Goal: Contribute content: Contribute content

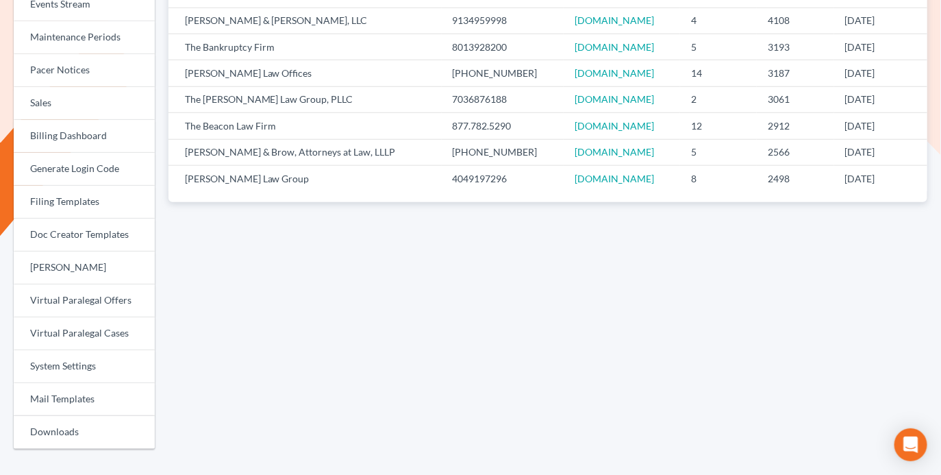
scroll to position [364, 0]
click at [92, 229] on link "Doc Creator Templates" at bounding box center [84, 234] width 141 height 33
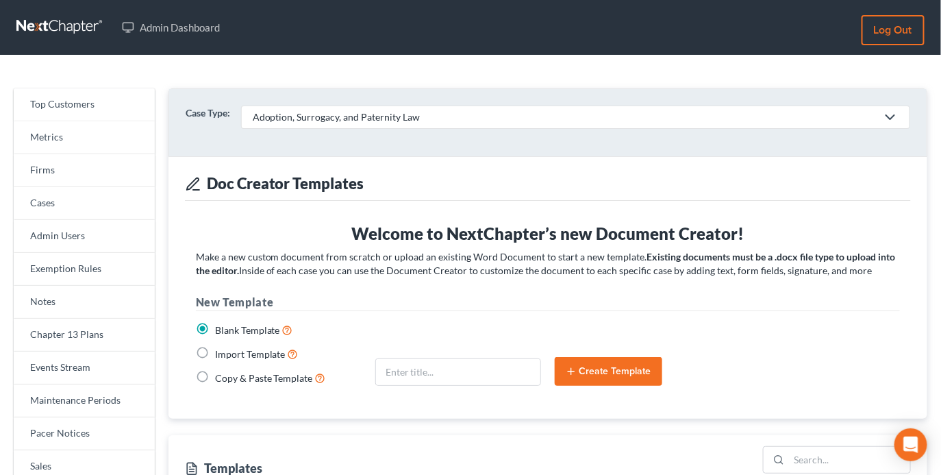
click at [331, 110] on div "Adoption, Surrogacy, and Paternity Law" at bounding box center [565, 117] width 624 height 14
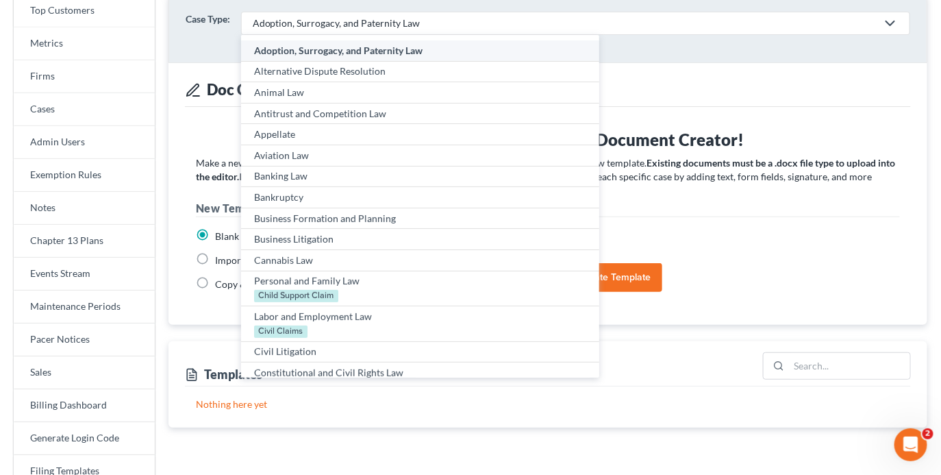
click at [204, 139] on h3 "Welcome to NextChapter’s new Document Creator!" at bounding box center [548, 140] width 704 height 22
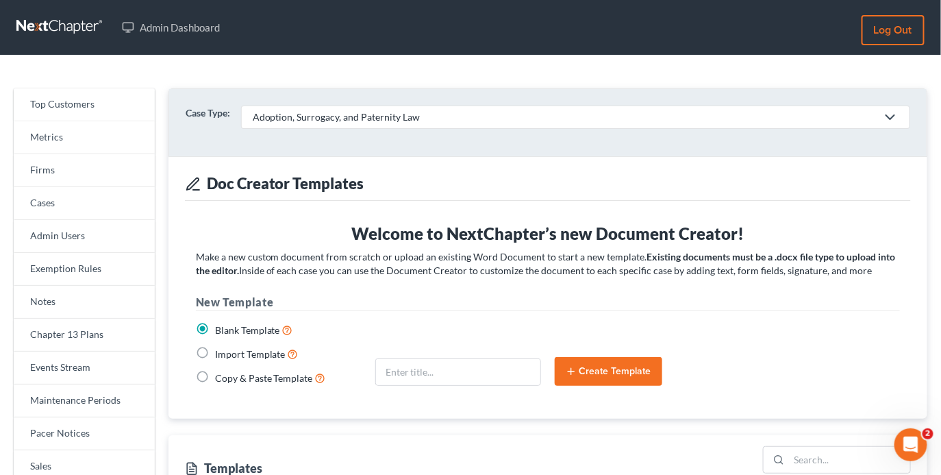
click at [282, 108] on link "Adoption, Surrogacy, and Paternity Law" at bounding box center [575, 116] width 669 height 23
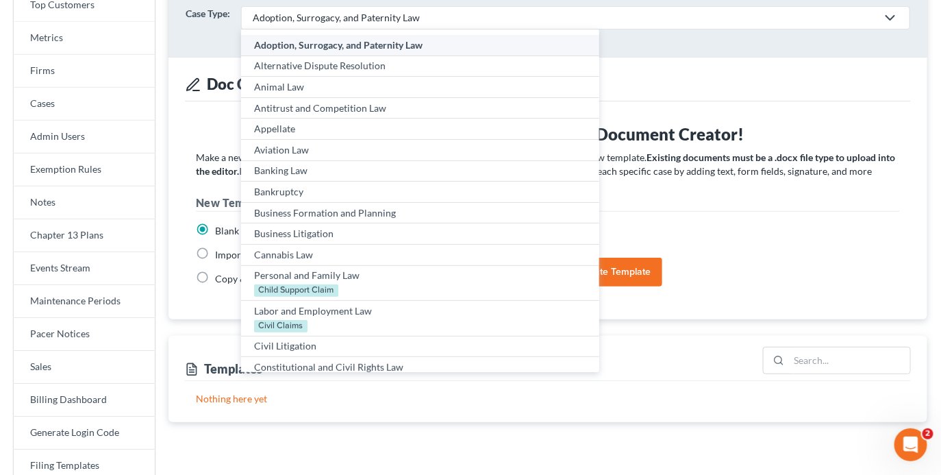
click at [210, 333] on ui-view "Case Type: Adoption, Surrogacy, and Paternity Law Adoption, Surrogacy, and Pate…" at bounding box center [547, 205] width 759 height 433
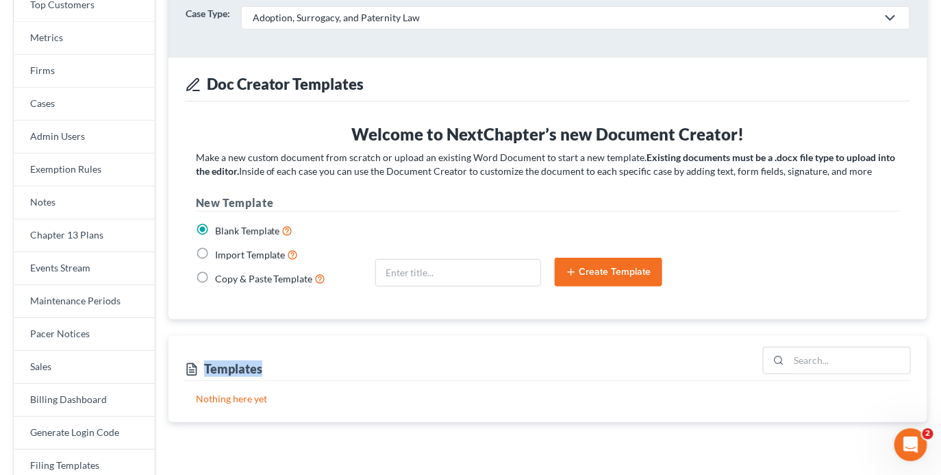
click at [210, 333] on ui-view "Case Type: Adoption, Surrogacy, and Paternity Law Adoption, Surrogacy, and Pate…" at bounding box center [547, 205] width 759 height 433
click at [427, 12] on div "Adoption, Surrogacy, and Paternity Law" at bounding box center [565, 18] width 624 height 14
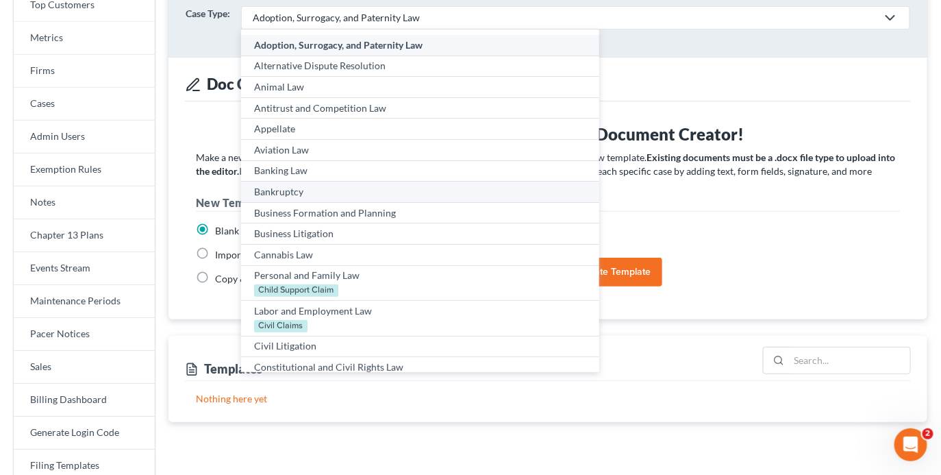
click at [282, 192] on div "Bankruptcy" at bounding box center [420, 192] width 332 height 14
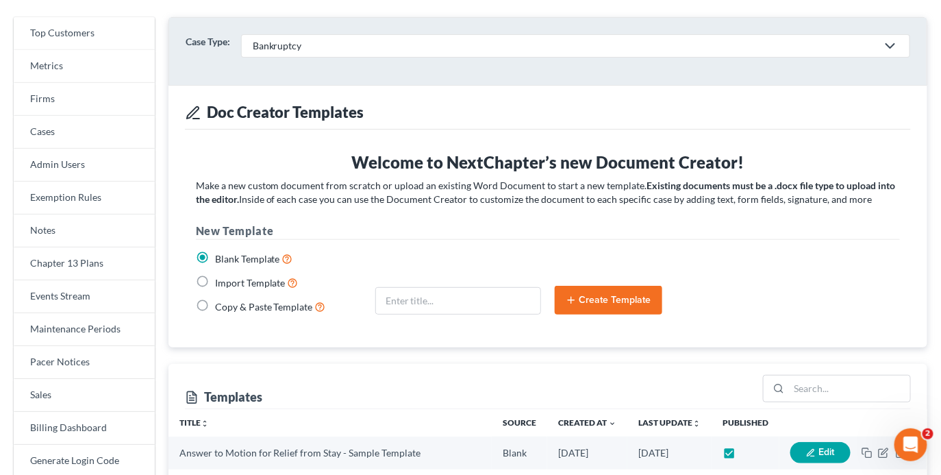
scroll to position [3, 0]
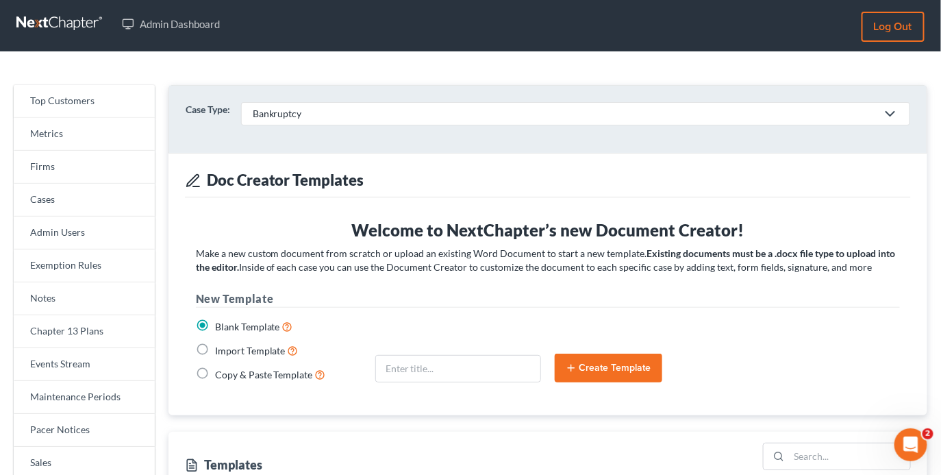
click at [299, 114] on div "Bankruptcy" at bounding box center [565, 114] width 624 height 14
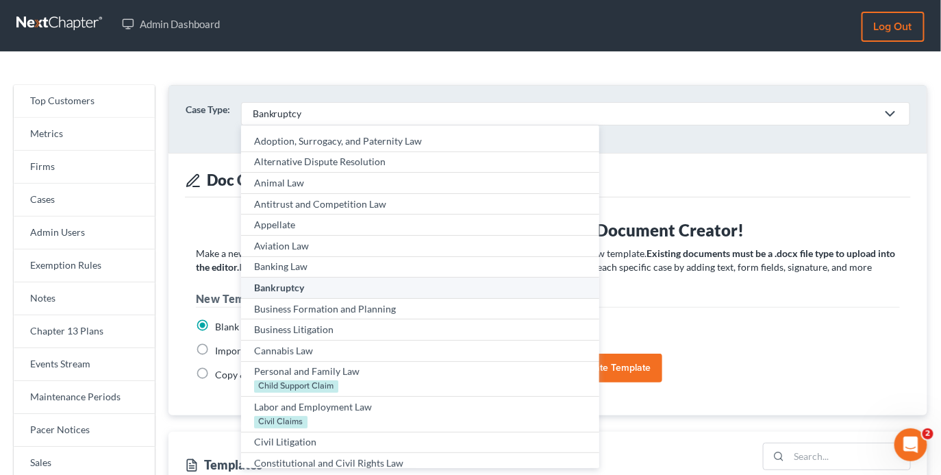
click at [165, 199] on div "Case Type: Bankruptcy Adoption, Surrogacy, and Paternity Law Alternative Disput…" at bounding box center [548, 452] width 772 height 734
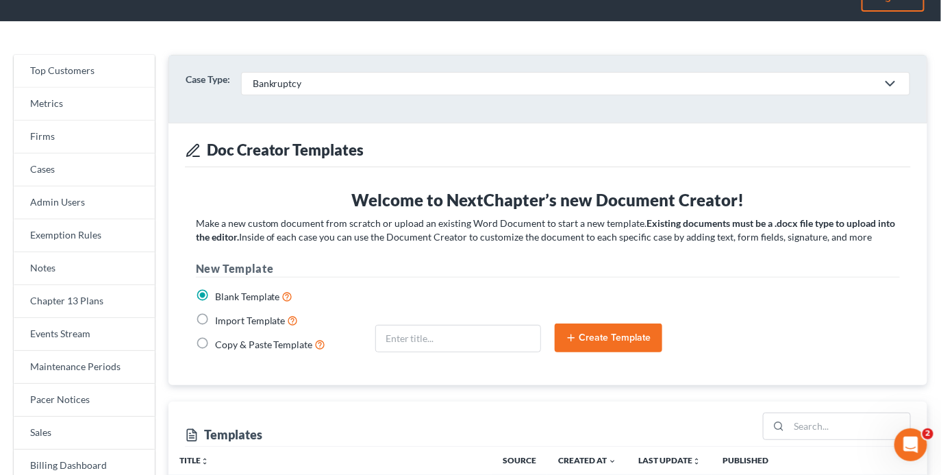
scroll to position [0, 0]
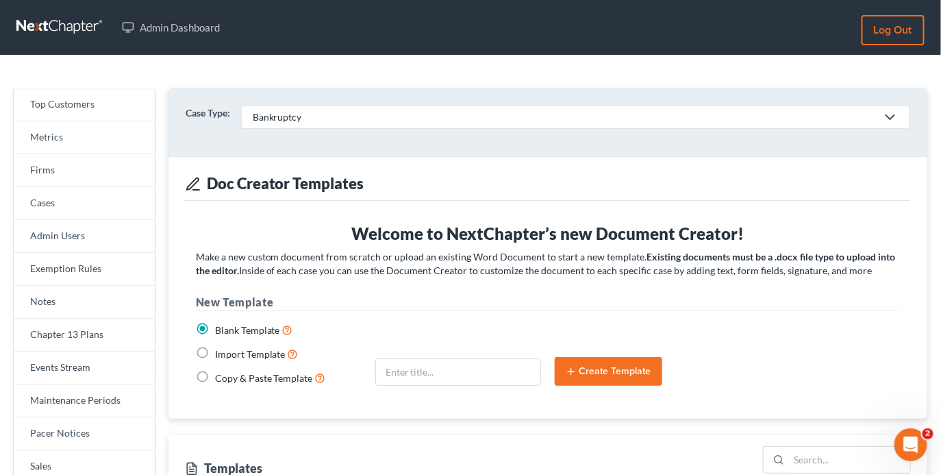
click at [329, 122] on div "Bankruptcy" at bounding box center [565, 117] width 624 height 14
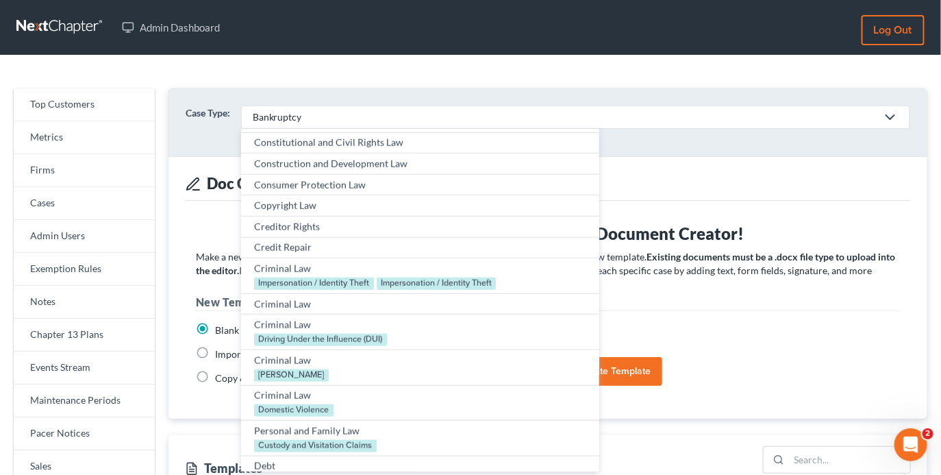
scroll to position [460, 0]
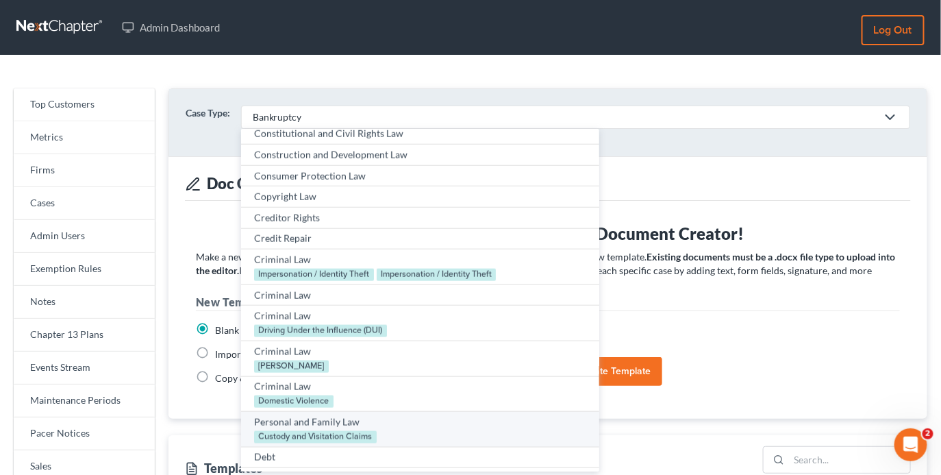
click at [281, 415] on div "Personal and Family Law" at bounding box center [420, 422] width 332 height 14
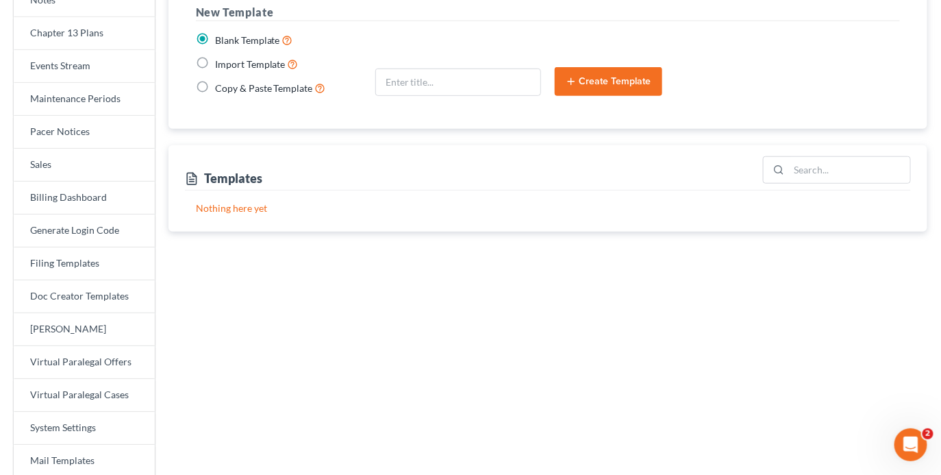
scroll to position [0, 0]
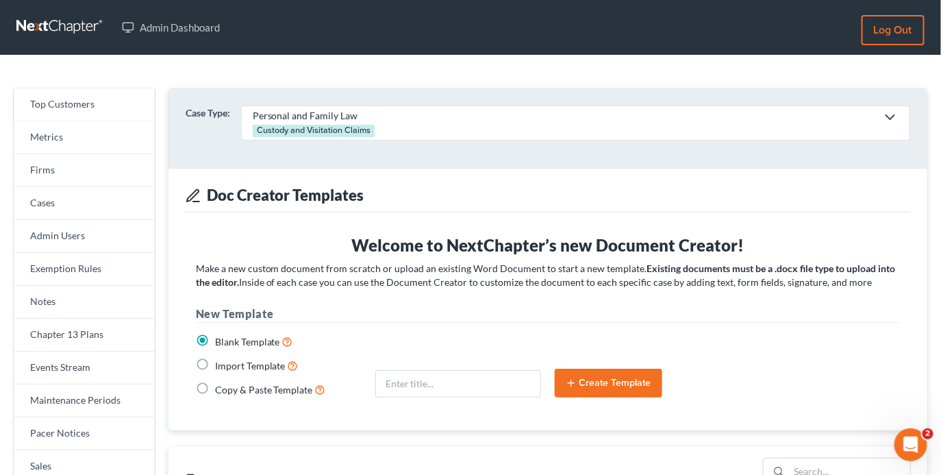
click at [447, 310] on h3 "New Template" at bounding box center [548, 313] width 704 height 17
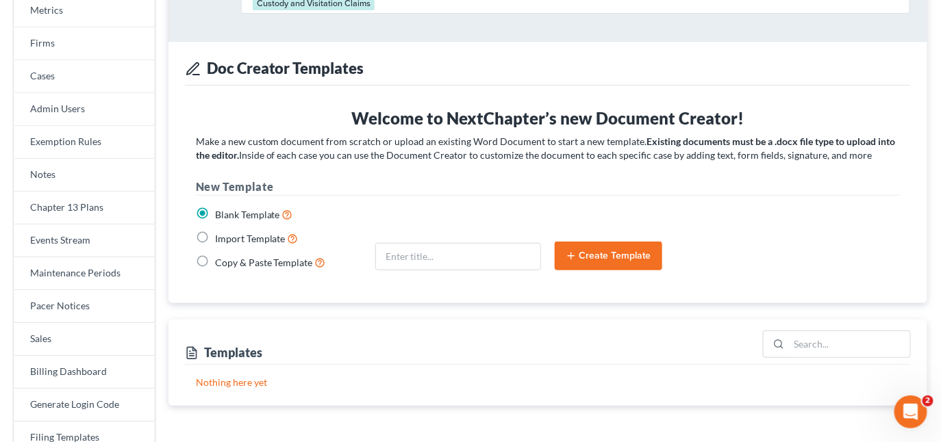
scroll to position [149, 0]
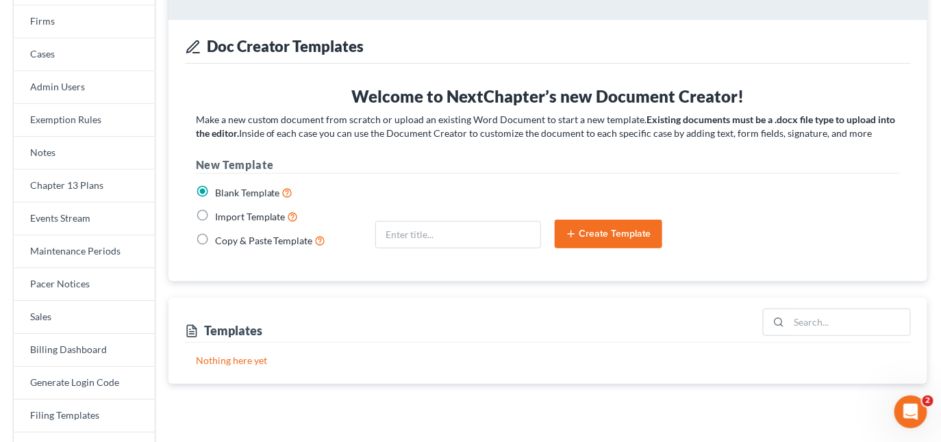
click at [215, 244] on label "Copy & Paste Template" at bounding box center [270, 241] width 111 height 16
click at [221, 242] on input "Copy & Paste Template" at bounding box center [225, 237] width 9 height 9
radio input "true"
click at [215, 234] on label "Copy & Paste Template" at bounding box center [270, 241] width 111 height 16
click at [221, 234] on input "Copy & Paste Template" at bounding box center [225, 237] width 9 height 9
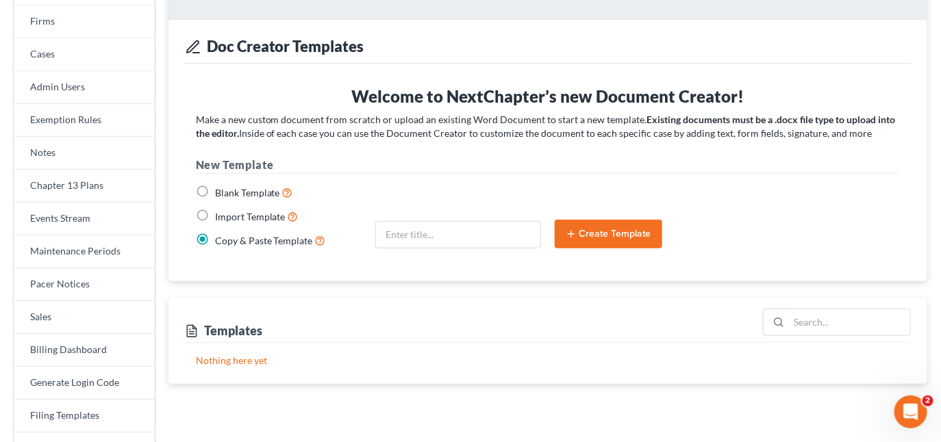
click at [215, 214] on label "Import Template" at bounding box center [257, 217] width 84 height 16
click at [221, 214] on input "Import Template" at bounding box center [225, 213] width 9 height 9
radio input "true"
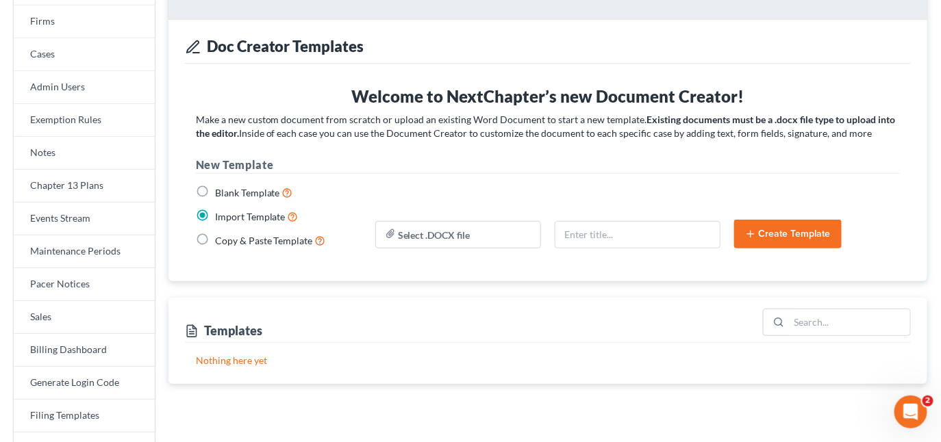
click at [215, 186] on label "Blank Template" at bounding box center [254, 193] width 78 height 16
click at [221, 186] on input "Blank Template" at bounding box center [225, 189] width 9 height 9
radio input "true"
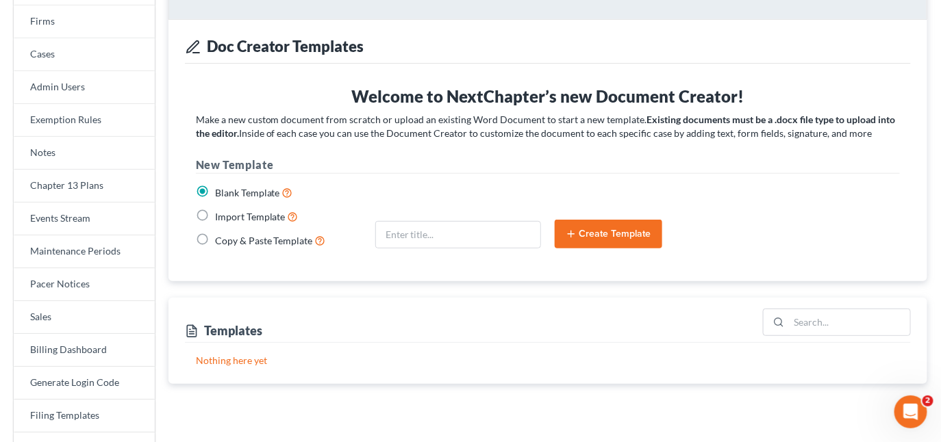
click at [590, 249] on form "Blank Template Import Template Copy & Paste Template Create Template" at bounding box center [548, 222] width 718 height 97
click at [588, 234] on button "Create Template" at bounding box center [609, 234] width 108 height 29
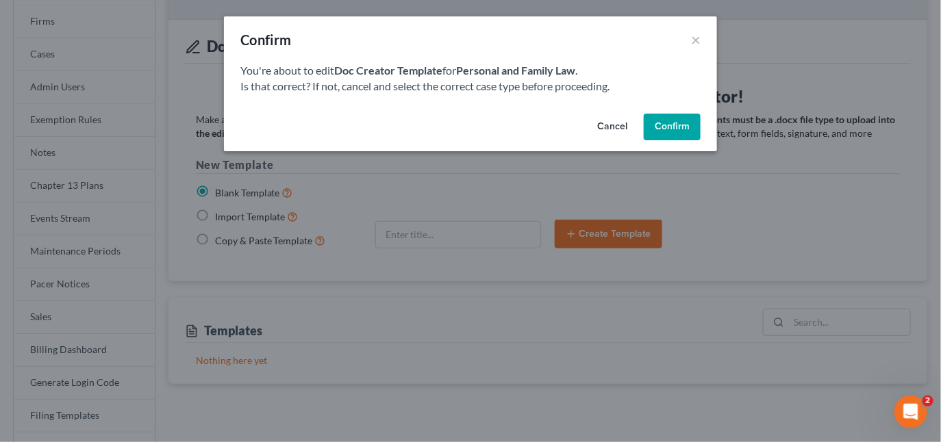
click at [680, 120] on button "Confirm" at bounding box center [672, 127] width 57 height 27
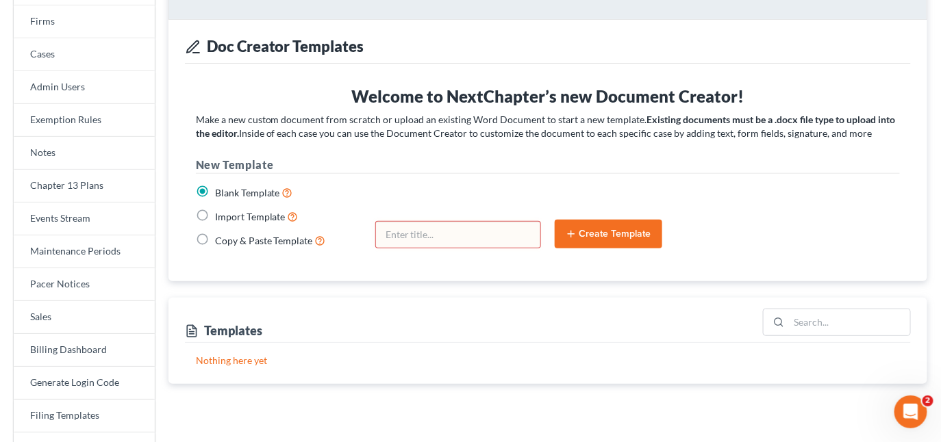
click at [470, 237] on input "text" at bounding box center [458, 235] width 164 height 26
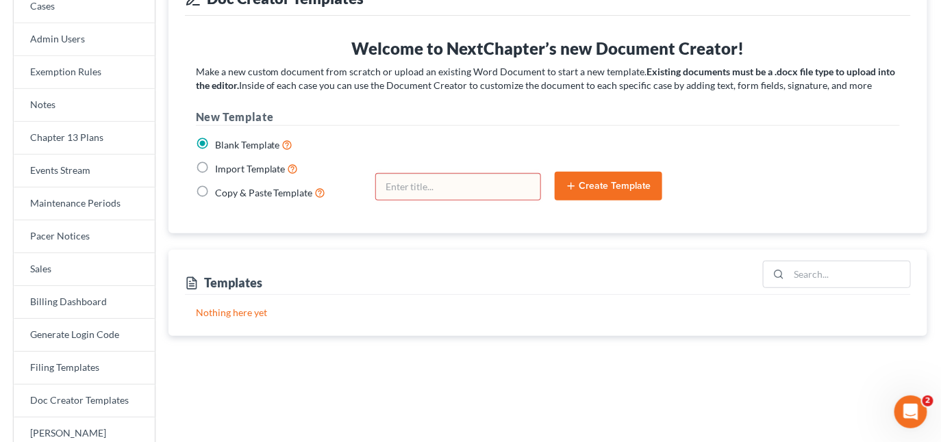
scroll to position [198, 0]
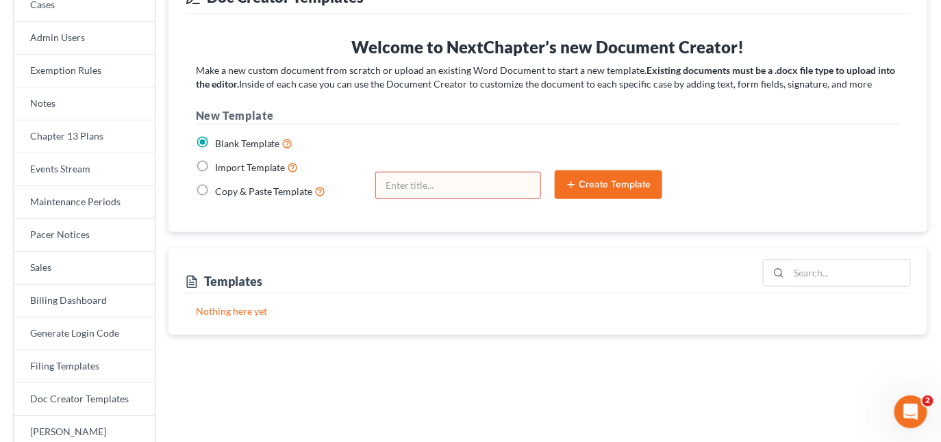
click at [410, 185] on input "text" at bounding box center [458, 186] width 164 height 26
type input "Test"
click at [594, 186] on button "Create Template" at bounding box center [609, 185] width 108 height 29
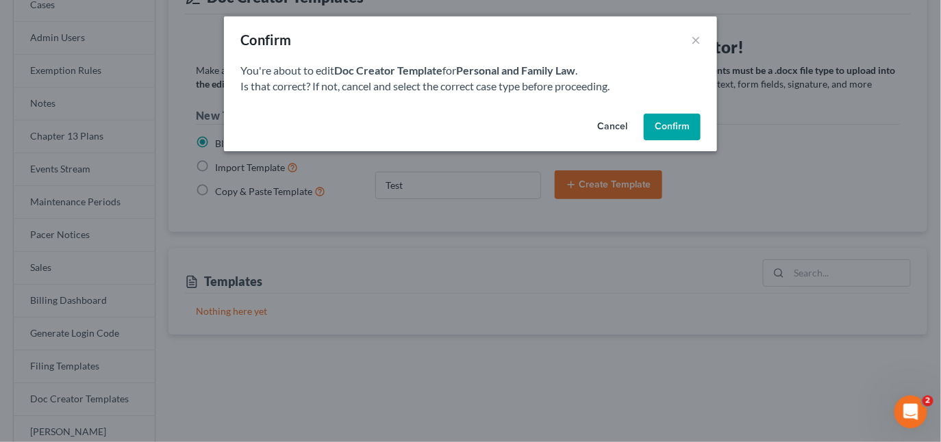
click at [680, 121] on button "Confirm" at bounding box center [672, 127] width 57 height 27
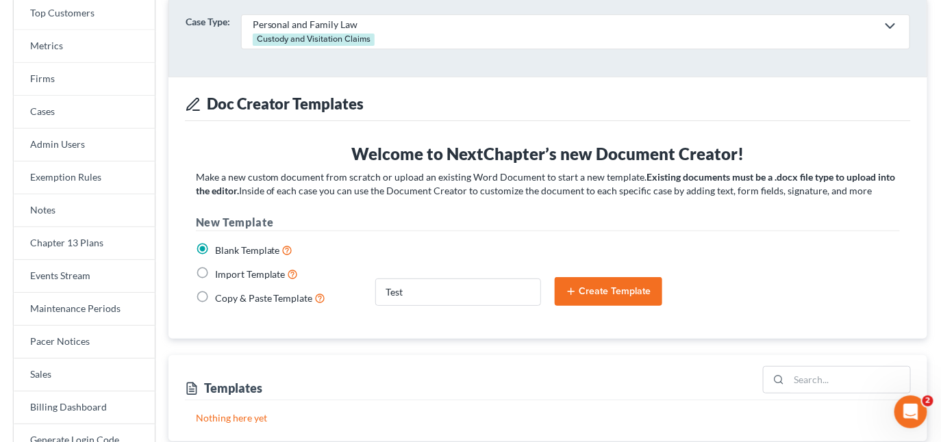
scroll to position [95, 0]
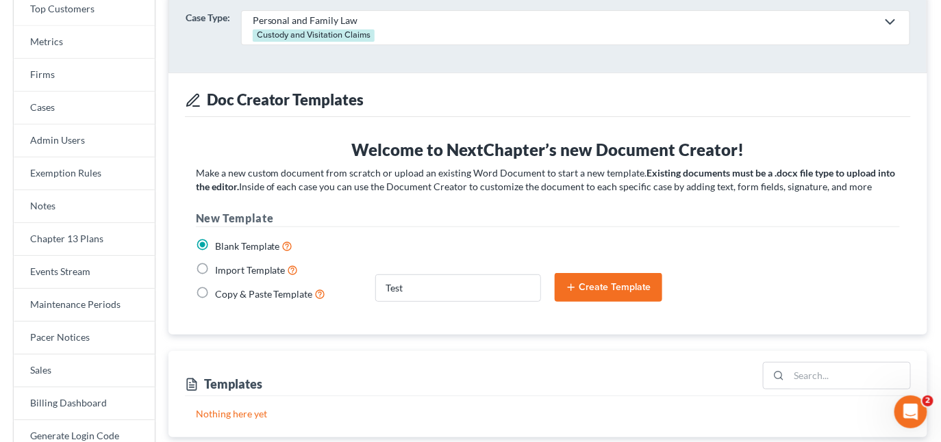
click at [579, 292] on button "Create Template" at bounding box center [609, 287] width 108 height 29
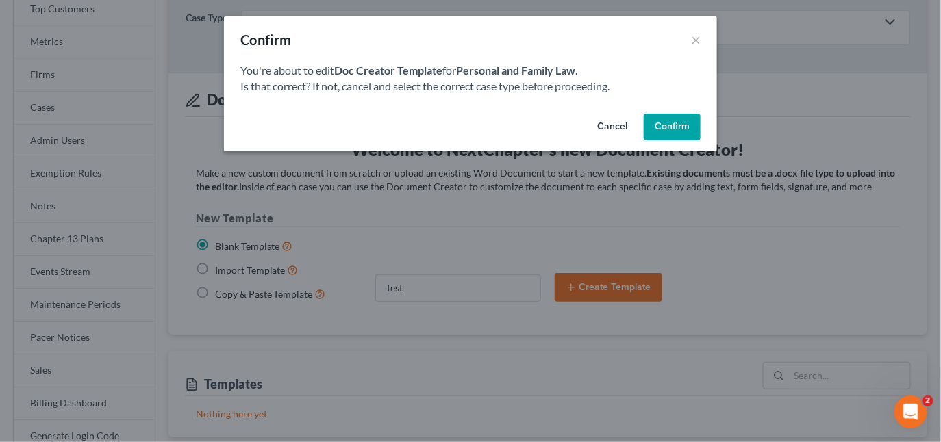
click at [679, 130] on button "Confirm" at bounding box center [672, 127] width 57 height 27
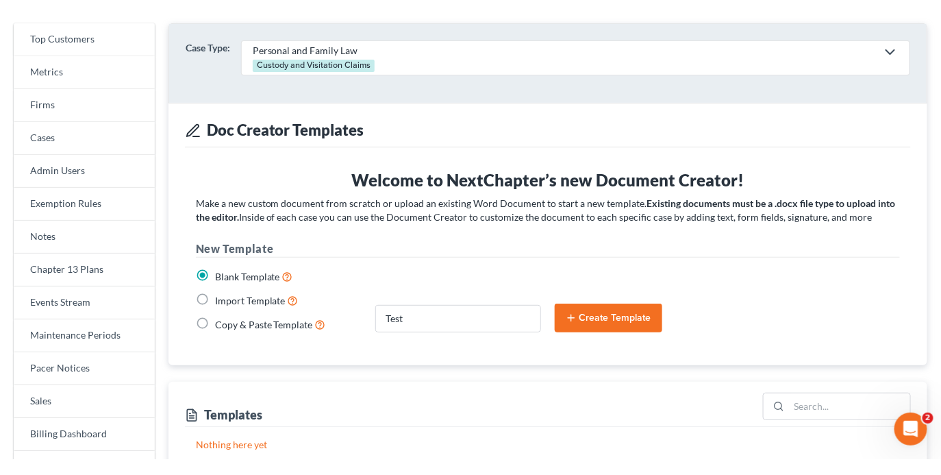
scroll to position [87, 0]
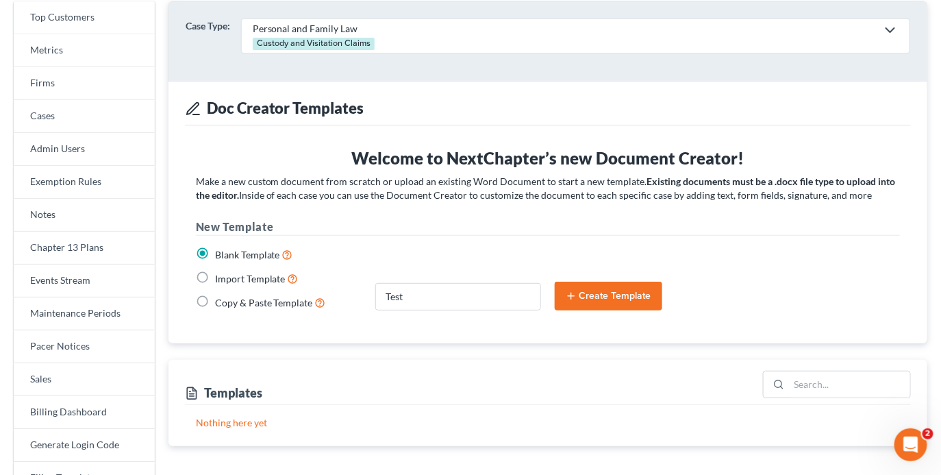
click at [254, 239] on form "Blank Template Import Template Copy & Paste Template Test Create Template" at bounding box center [548, 284] width 718 height 97
click at [227, 305] on span "Copy & Paste Template" at bounding box center [264, 303] width 98 height 12
click at [227, 303] on input "Copy & Paste Template" at bounding box center [225, 298] width 9 height 9
radio input "true"
click at [269, 330] on form "Blank Template Import Template Copy & Paste Template Test Create Template" at bounding box center [548, 284] width 718 height 97
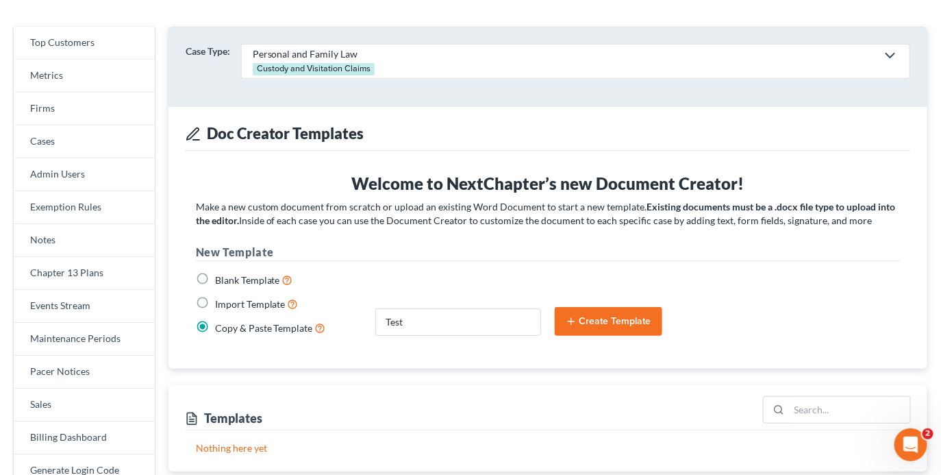
scroll to position [62, 0]
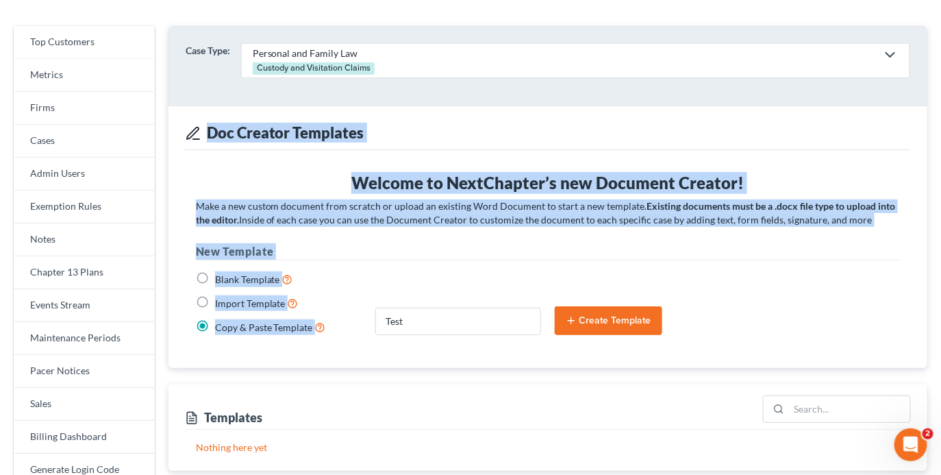
drag, startPoint x: 179, startPoint y: 133, endPoint x: 355, endPoint y: 344, distance: 275.2
click at [355, 344] on div "Case Type: Personal and Family Law Custody and Visitation Claims Adoption, Surr…" at bounding box center [547, 197] width 759 height 342
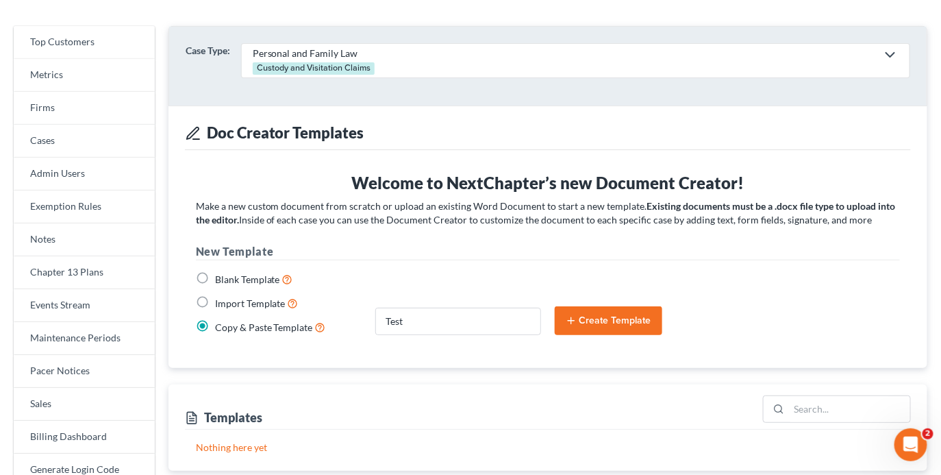
click at [355, 344] on form "Blank Template Import Template Copy & Paste Template Test Create Template" at bounding box center [548, 308] width 718 height 97
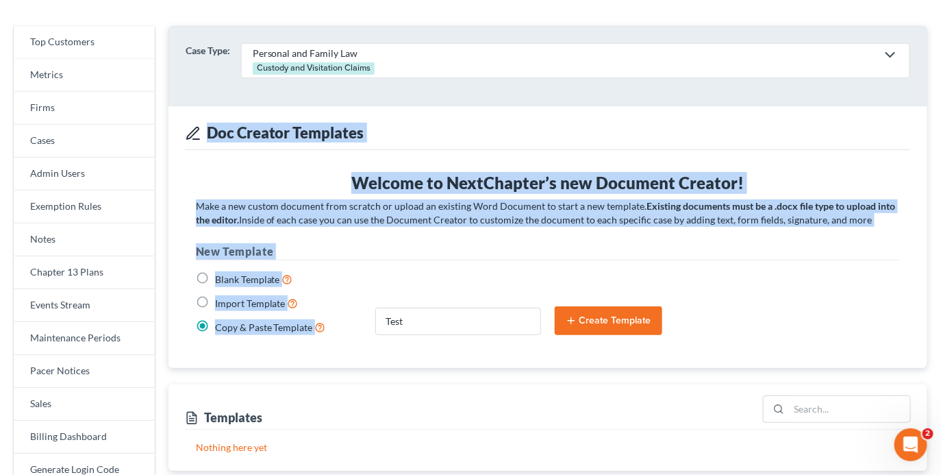
drag, startPoint x: 205, startPoint y: 128, endPoint x: 332, endPoint y: 339, distance: 246.4
click at [332, 339] on div "Case Type: Personal and Family Law Custody and Visitation Claims Adoption, Surr…" at bounding box center [547, 197] width 759 height 342
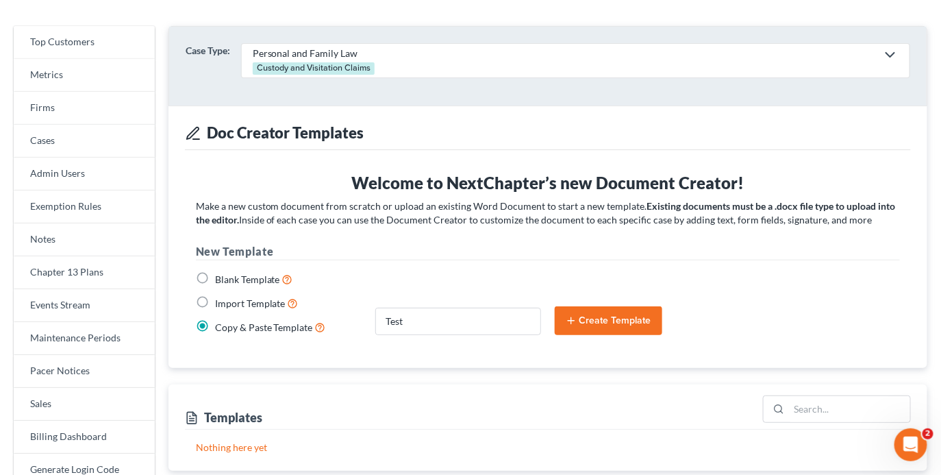
click at [332, 339] on form "Blank Template Import Template Copy & Paste Template Test Create Template" at bounding box center [548, 308] width 718 height 97
